Goal: Transaction & Acquisition: Purchase product/service

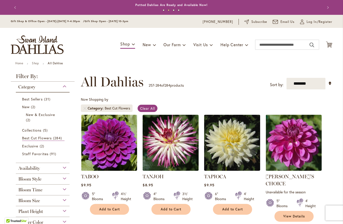
click at [47, 151] on link "Staff Favorites 91 items" at bounding box center [43, 153] width 42 height 5
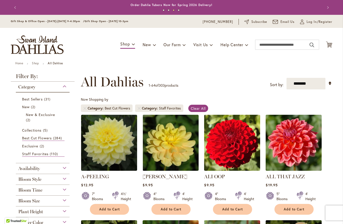
click at [50, 139] on span "Best Cut Flowers" at bounding box center [37, 137] width 30 height 5
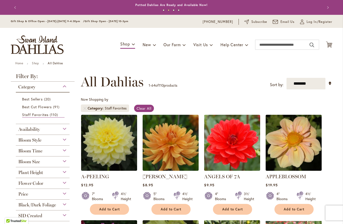
click at [86, 107] on link "Remove Category Staff Favorites" at bounding box center [84, 108] width 3 height 3
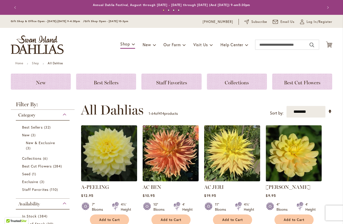
click at [47, 127] on span "32 items" at bounding box center [48, 126] width 8 height 5
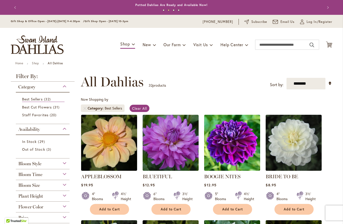
click at [85, 108] on link "Remove Category Best Sellers" at bounding box center [84, 108] width 3 height 3
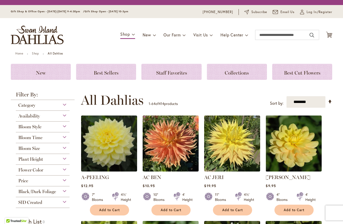
scroll to position [55, 0]
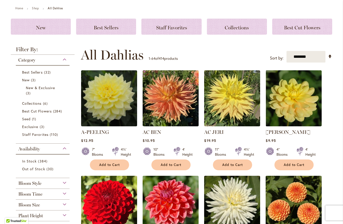
click at [60, 111] on span "284 items" at bounding box center [58, 110] width 10 height 5
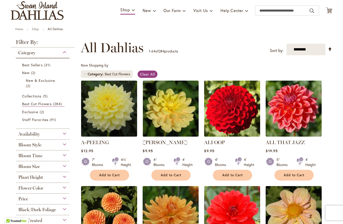
scroll to position [34, 0]
click at [65, 179] on div "Plant Height" at bounding box center [43, 176] width 54 height 8
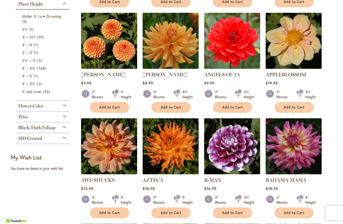
click at [29, 31] on link "3½' 1 item" at bounding box center [43, 29] width 42 height 5
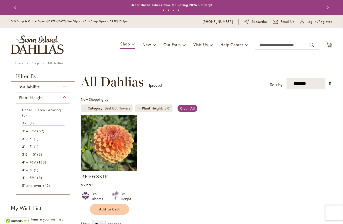
click at [32, 131] on span "3' – 3½'" at bounding box center [29, 130] width 14 height 5
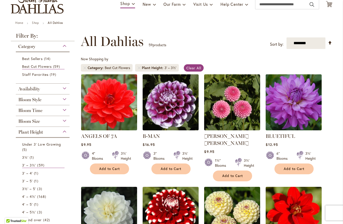
scroll to position [40, 0]
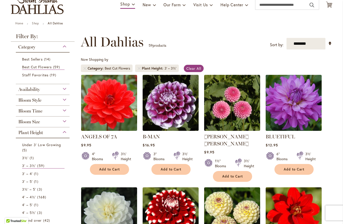
click at [31, 176] on span "3' – 4'" at bounding box center [27, 173] width 11 height 5
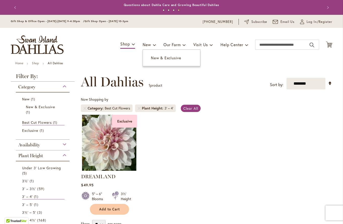
click at [168, 57] on span "New & Exclusive" at bounding box center [166, 57] width 30 height 5
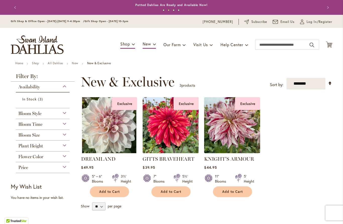
click at [58, 111] on div "Bloom Style" at bounding box center [43, 112] width 54 height 8
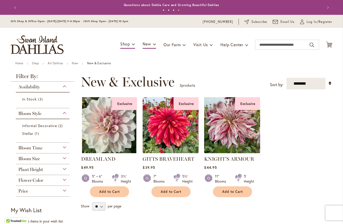
click at [56, 63] on link "All Dahlias" at bounding box center [55, 63] width 15 height 4
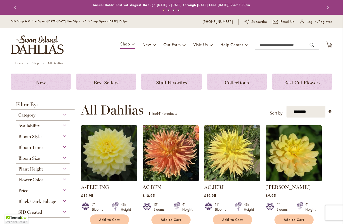
scroll to position [38, 0]
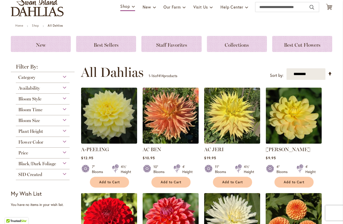
click at [64, 134] on div "Plant Height" at bounding box center [43, 130] width 54 height 8
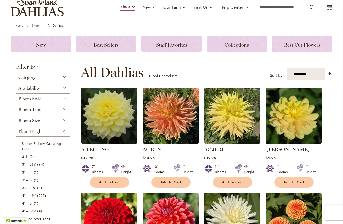
scroll to position [165, 0]
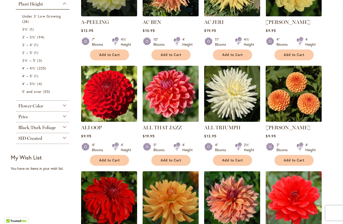
click at [37, 40] on span "94 items" at bounding box center [41, 36] width 8 height 5
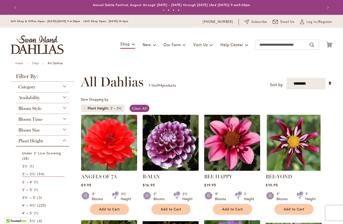
click at [65, 129] on div "Bloom Size" at bounding box center [43, 129] width 54 height 8
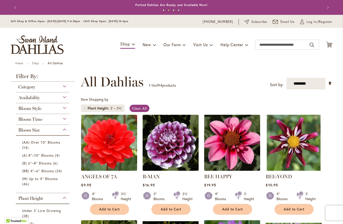
click at [49, 180] on span "(M) Up to 4" Blooms" at bounding box center [40, 178] width 36 height 5
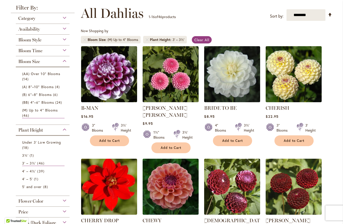
scroll to position [68, 0]
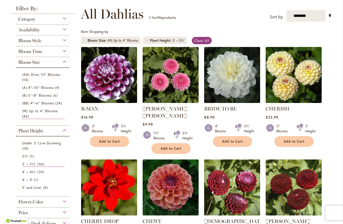
click at [301, 76] on img at bounding box center [293, 75] width 56 height 56
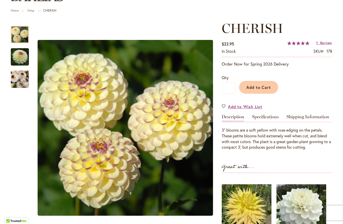
scroll to position [54, 0]
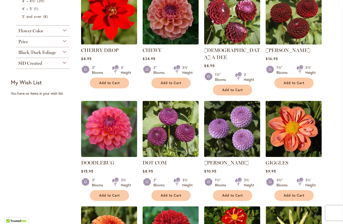
scroll to position [241, 0]
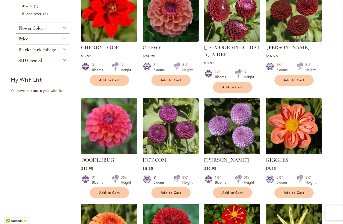
click at [111, 132] on img at bounding box center [109, 126] width 56 height 56
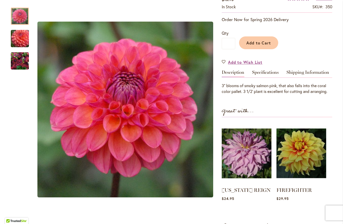
scroll to position [98, 0]
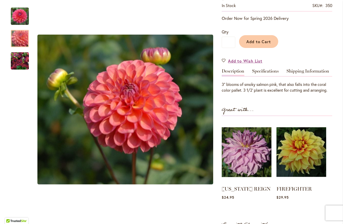
click at [20, 41] on img "DOODLEBUG" at bounding box center [20, 38] width 36 height 31
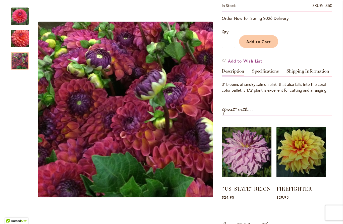
click at [21, 60] on img "DOODLEBUG" at bounding box center [20, 61] width 18 height 18
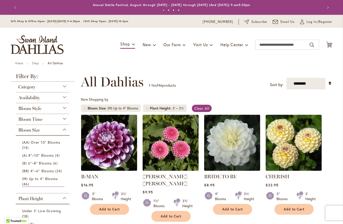
click at [290, 136] on img at bounding box center [293, 143] width 56 height 56
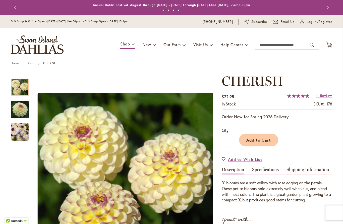
scroll to position [78, 0]
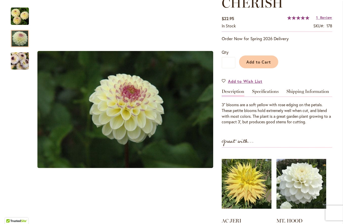
click at [21, 39] on img "CHERISH" at bounding box center [20, 39] width 36 height 24
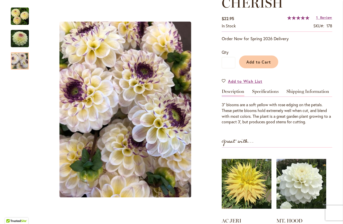
click at [20, 64] on img "CHERISH" at bounding box center [20, 61] width 18 height 24
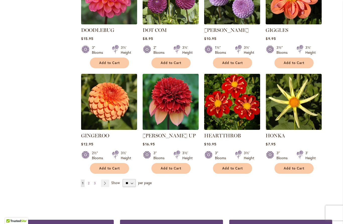
scroll to position [372, 0]
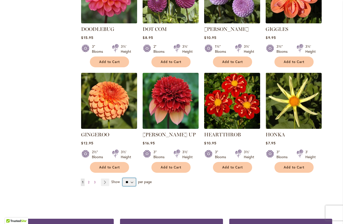
click at [123, 178] on select "** ** ** **" at bounding box center [128, 182] width 13 height 8
select select "**"
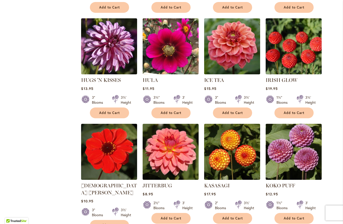
scroll to position [532, 0]
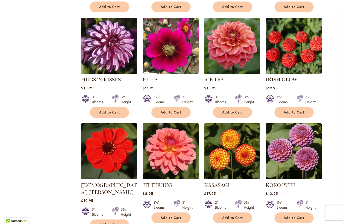
click at [173, 146] on img at bounding box center [171, 151] width 56 height 56
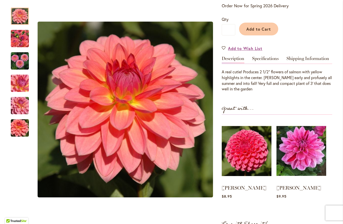
scroll to position [107, 0]
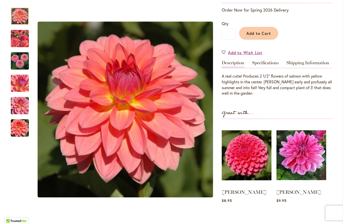
click at [23, 37] on img "JITTERBUG" at bounding box center [20, 38] width 36 height 27
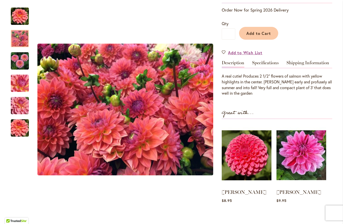
click at [23, 69] on img "JITTERBUG" at bounding box center [20, 61] width 18 height 18
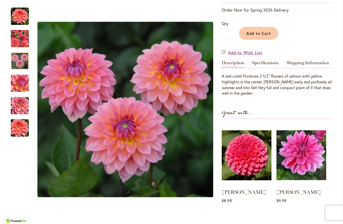
click at [22, 82] on img "JITTERBUG" at bounding box center [20, 83] width 36 height 27
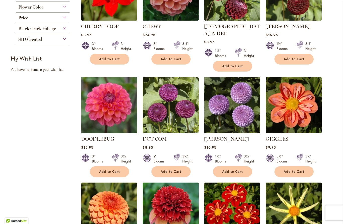
scroll to position [262, 0]
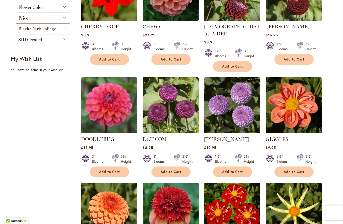
click at [100, 99] on img at bounding box center [109, 105] width 56 height 56
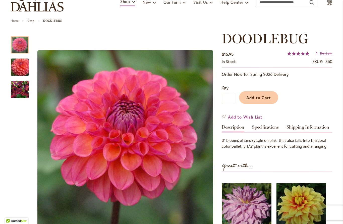
scroll to position [42, 0]
click at [21, 68] on img "DOODLEBUG" at bounding box center [20, 67] width 36 height 31
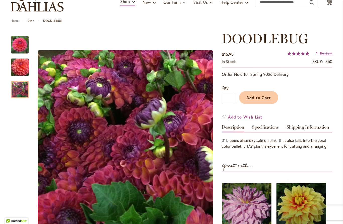
click at [17, 89] on img "DOODLEBUG" at bounding box center [20, 90] width 18 height 18
click at [7, 224] on div at bounding box center [16, 223] width 23 height 10
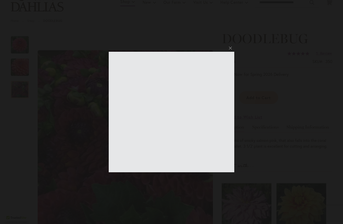
click at [228, 45] on div at bounding box center [171, 112] width 343 height 224
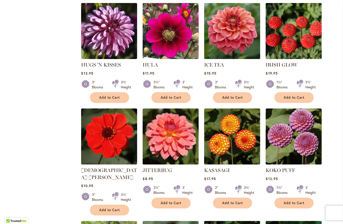
scroll to position [550, 0]
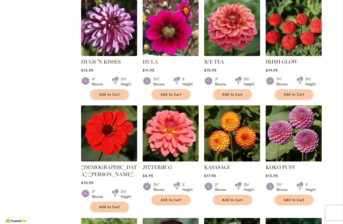
click at [312, 128] on img at bounding box center [293, 133] width 56 height 56
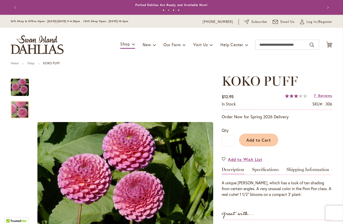
click at [18, 112] on img "KOKO PUFF" at bounding box center [20, 110] width 36 height 24
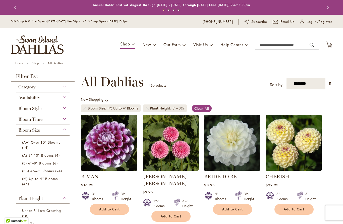
click at [309, 115] on img at bounding box center [293, 143] width 56 height 56
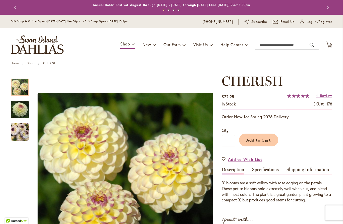
click at [325, 81] on h1 "CHERISH" at bounding box center [277, 81] width 110 height 15
click at [325, 96] on span "Review" at bounding box center [326, 95] width 12 height 5
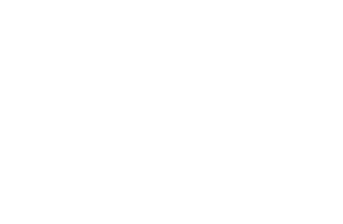
scroll to position [507, 0]
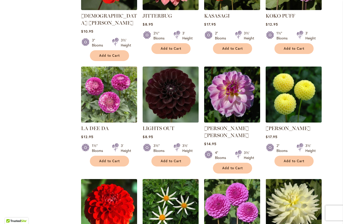
scroll to position [700, 0]
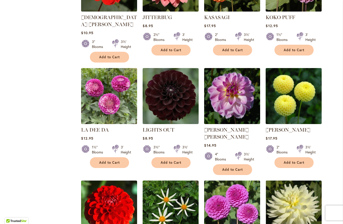
click at [172, 88] on img at bounding box center [171, 96] width 56 height 56
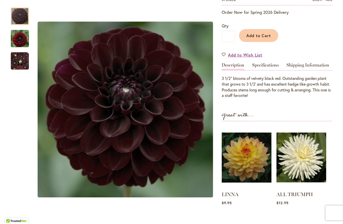
scroll to position [104, 0]
click at [17, 42] on img "LIGHTS OUT" at bounding box center [20, 38] width 18 height 19
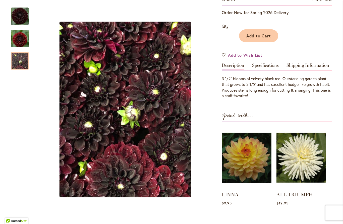
click at [19, 66] on img "LIGHTS OUT" at bounding box center [20, 61] width 18 height 24
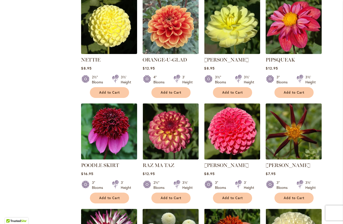
scroll to position [988, 0]
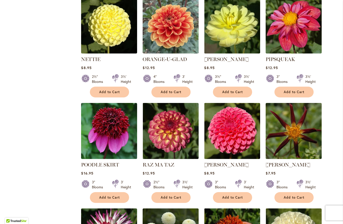
click at [236, 111] on img at bounding box center [232, 131] width 56 height 56
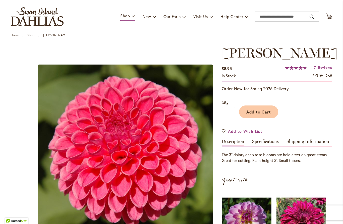
scroll to position [27, 0]
